Goal: Information Seeking & Learning: Learn about a topic

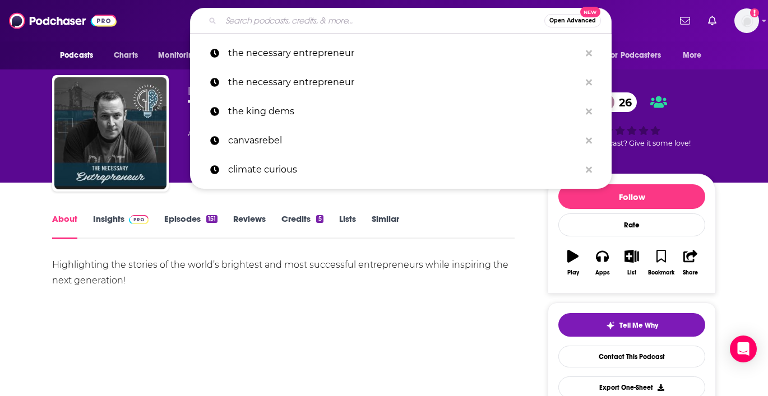
click at [255, 20] on input "Search podcasts, credits, & more..." at bounding box center [383, 21] width 324 height 18
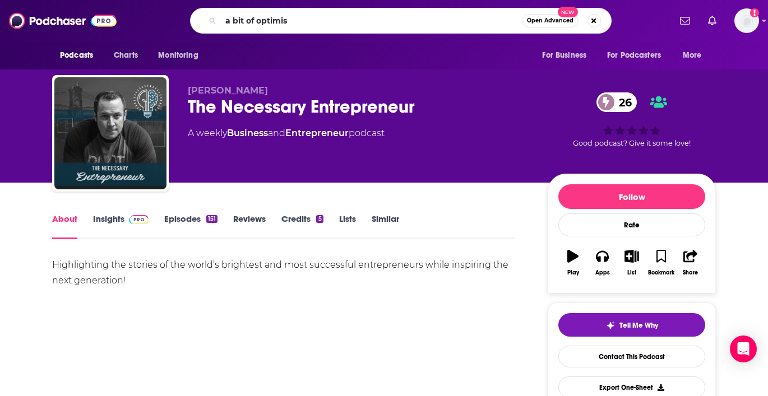
type input "a bit of optimism"
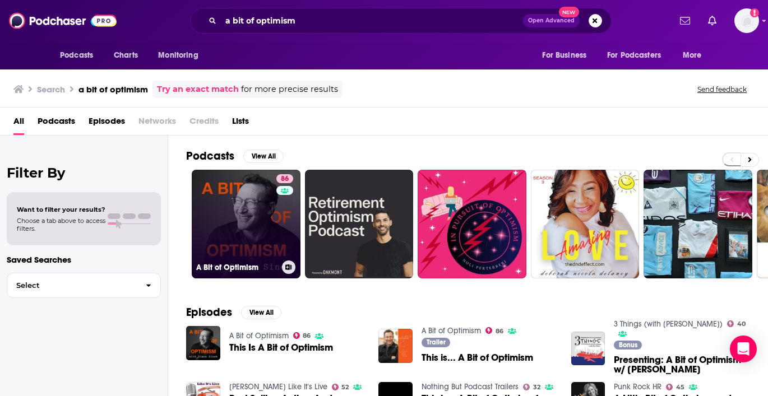
click at [242, 233] on link "86 A Bit of Optimism" at bounding box center [246, 224] width 109 height 109
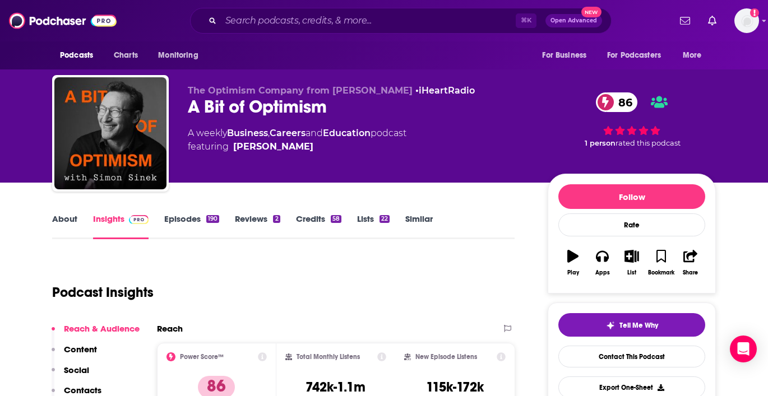
click at [72, 215] on link "About" at bounding box center [64, 227] width 25 height 26
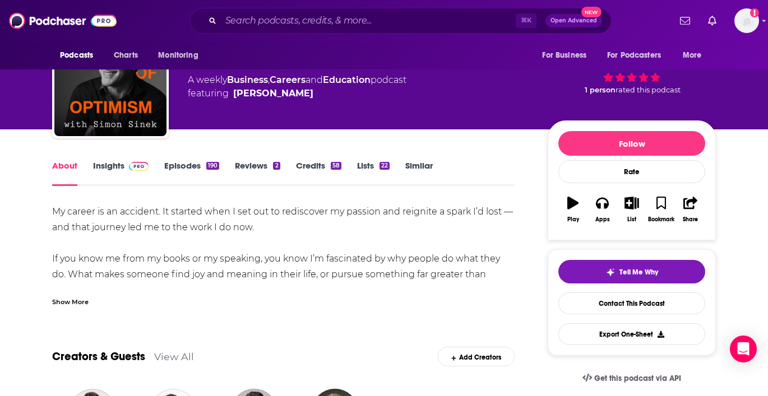
scroll to position [57, 0]
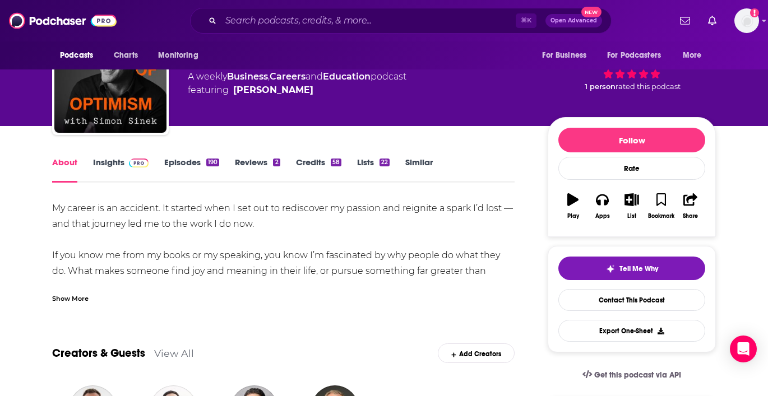
click at [69, 296] on div "Show More" at bounding box center [70, 298] width 36 height 11
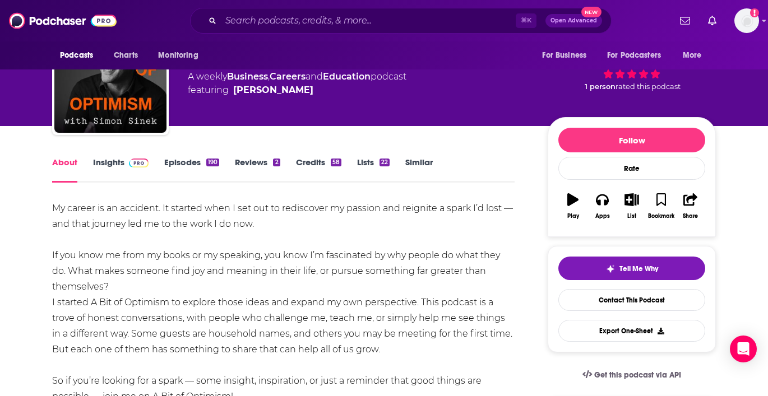
scroll to position [0, 0]
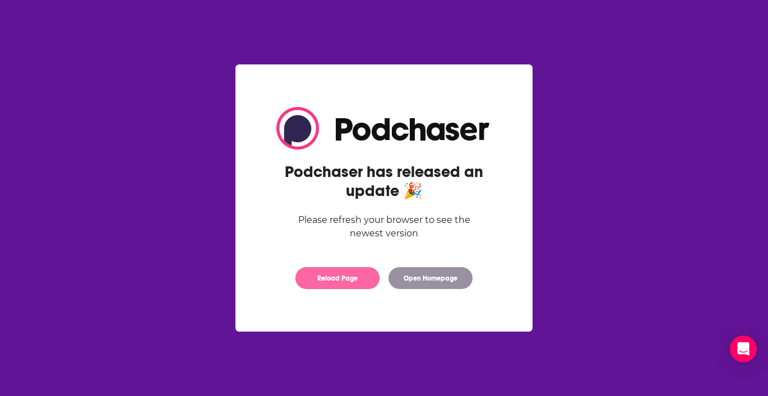
click at [342, 288] on button "Reload Page" at bounding box center [338, 278] width 84 height 22
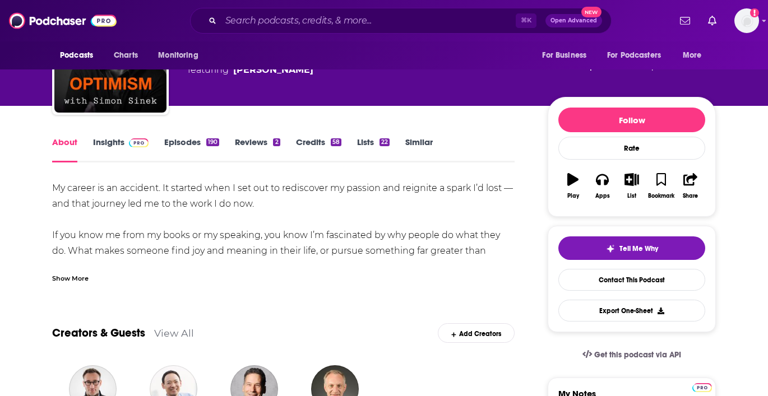
scroll to position [104, 0]
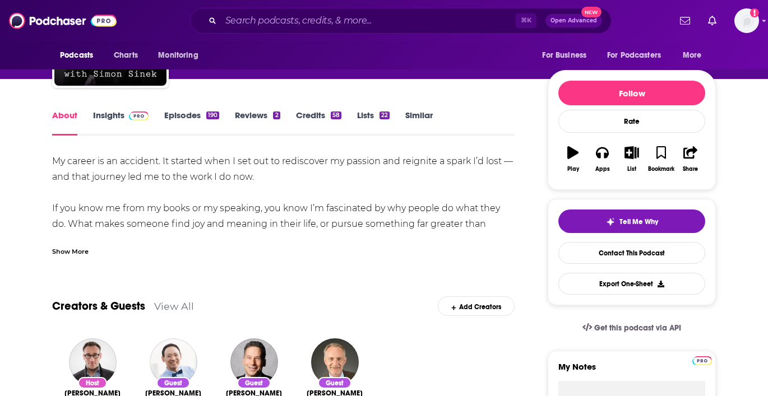
click at [87, 244] on div "Show More" at bounding box center [283, 247] width 463 height 19
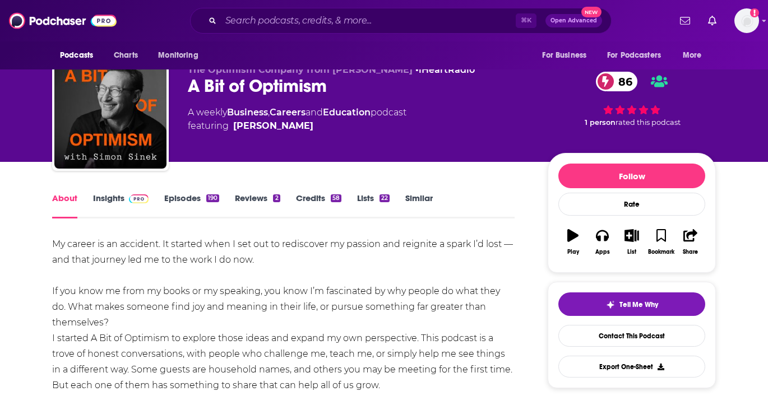
scroll to position [0, 0]
